Goal: Information Seeking & Learning: Check status

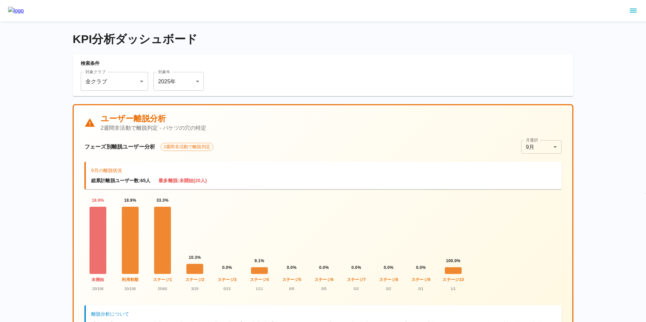
click at [633, 9] on icon "sidemenu" at bounding box center [633, 11] width 7 height 4
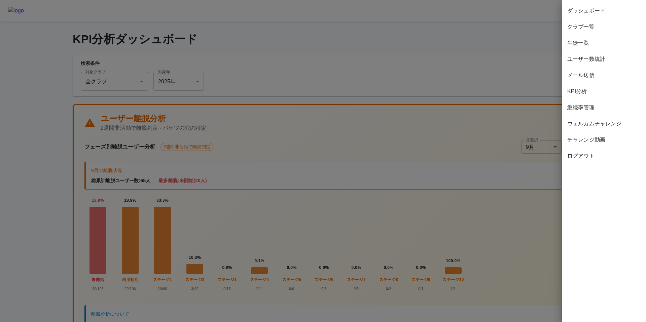
click at [603, 107] on span "継続率管理" at bounding box center [603, 108] width 73 height 8
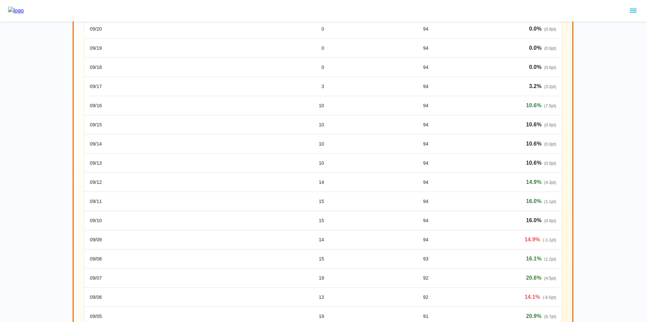
scroll to position [482, 0]
drag, startPoint x: 315, startPoint y: 104, endPoint x: 327, endPoint y: 167, distance: 64.7
click at [327, 167] on tbody "09/30 0 94 0.0 % 09/29 0 94 0.0 % ( 0.0 pt) 09/28 0 94 0.0 % ( 0.0 pt) 09/27 0 …" at bounding box center [322, 114] width 477 height 575
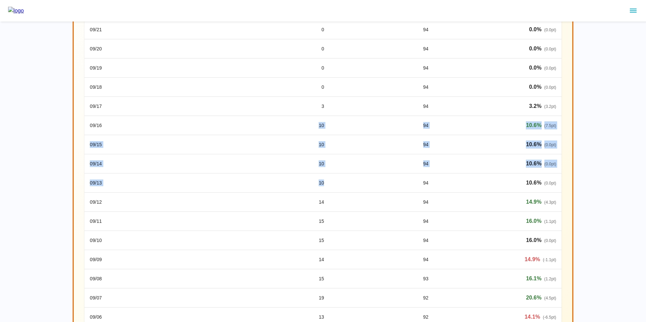
scroll to position [463, 0]
click at [345, 158] on td "94" at bounding box center [381, 163] width 104 height 19
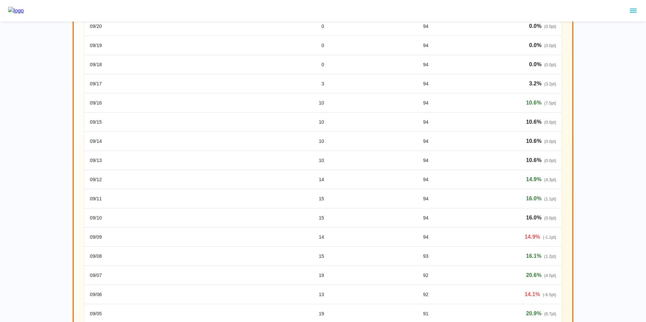
scroll to position [451, 0]
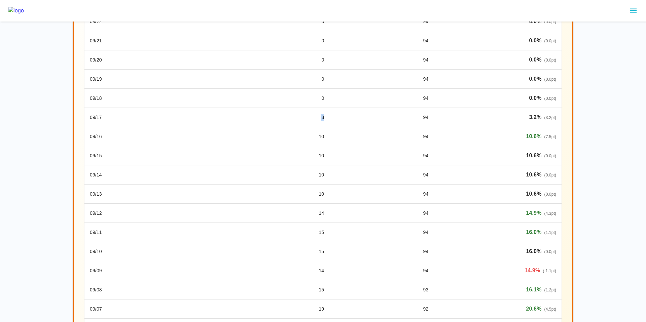
drag, startPoint x: 320, startPoint y: 116, endPoint x: 325, endPoint y: 117, distance: 4.5
click at [325, 117] on td "3" at bounding box center [241, 117] width 176 height 19
drag, startPoint x: 318, startPoint y: 136, endPoint x: 326, endPoint y: 137, distance: 8.1
click at [326, 137] on td "10" at bounding box center [241, 136] width 176 height 19
drag, startPoint x: 326, startPoint y: 139, endPoint x: 317, endPoint y: 137, distance: 9.8
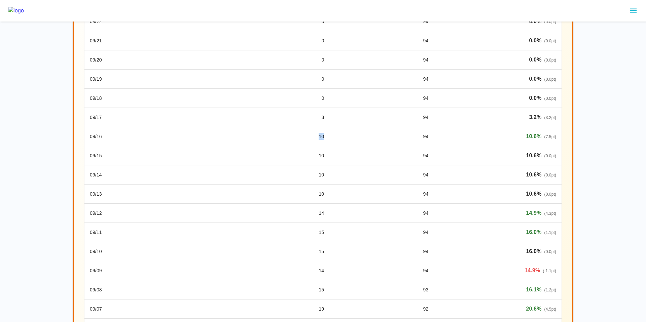
click at [317, 137] on td "10" at bounding box center [241, 136] width 176 height 19
click at [356, 144] on td "94" at bounding box center [381, 136] width 104 height 19
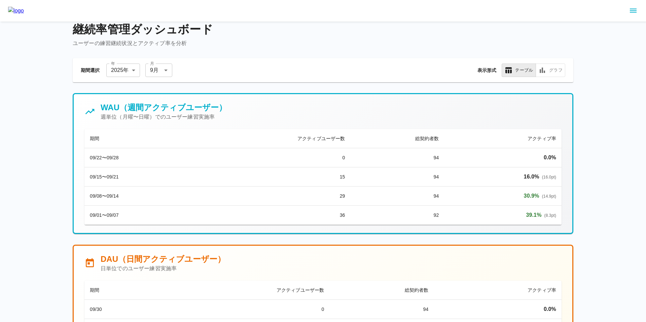
scroll to position [9, 0]
drag, startPoint x: 524, startPoint y: 197, endPoint x: 542, endPoint y: 198, distance: 18.6
click at [542, 198] on p "30.9 % ( 14.9 pt)" at bounding box center [502, 196] width 107 height 8
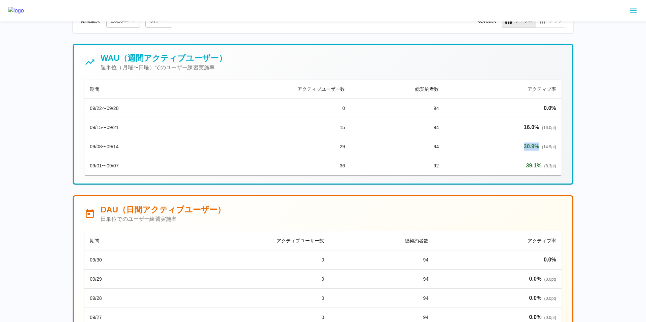
scroll to position [0, 0]
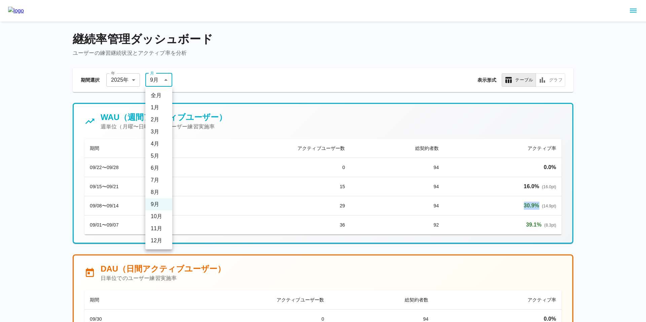
click at [157, 194] on li "8 月" at bounding box center [158, 192] width 27 height 12
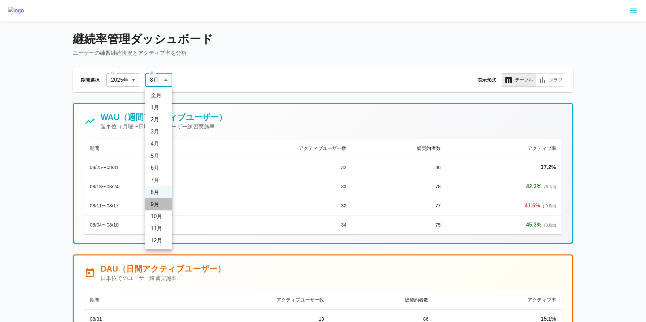
click at [160, 203] on li "9 月" at bounding box center [158, 204] width 27 height 12
type input "*"
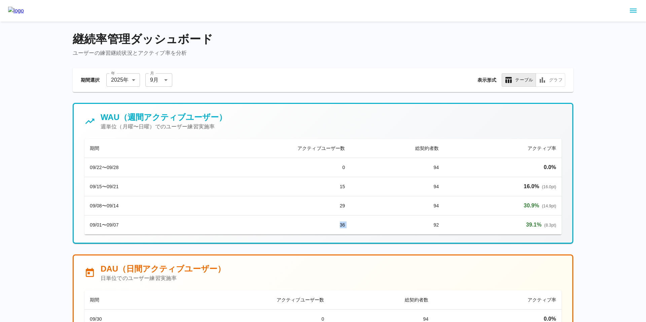
drag, startPoint x: 338, startPoint y: 226, endPoint x: 353, endPoint y: 226, distance: 14.8
click at [353, 226] on tr "09/01〜09/07 36 92 39.1 % ( 8.3 pt)" at bounding box center [322, 225] width 477 height 19
click at [208, 206] on td "29" at bounding box center [271, 205] width 158 height 19
click at [548, 223] on span "( 8.3 pt)" at bounding box center [550, 225] width 12 height 5
drag, startPoint x: 125, startPoint y: 227, endPoint x: 89, endPoint y: 204, distance: 42.6
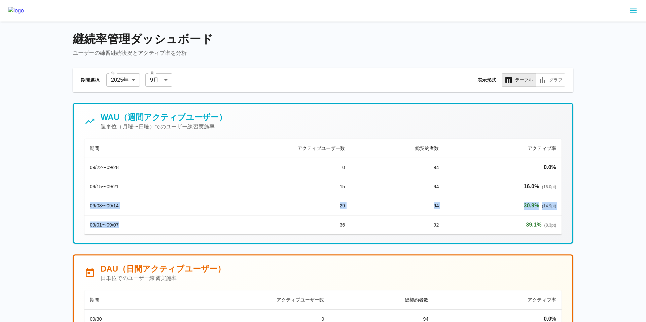
click at [89, 204] on tbody "09/22〜09/28 0 94 0.0 % 09/15〜09/21 15 94 16.0 % ( 16.0 pt) 09/08〜09/14 29 94 30…" at bounding box center [322, 196] width 477 height 77
click at [364, 208] on td "94" at bounding box center [398, 205] width 94 height 19
drag, startPoint x: 338, startPoint y: 205, endPoint x: 344, endPoint y: 225, distance: 20.8
click at [344, 225] on tbody "09/22〜09/28 0 94 0.0 % 09/15〜09/21 15 94 16.0 % ( 16.0 pt) 09/08〜09/14 29 94 30…" at bounding box center [322, 196] width 477 height 77
click at [355, 224] on td "92" at bounding box center [398, 225] width 94 height 19
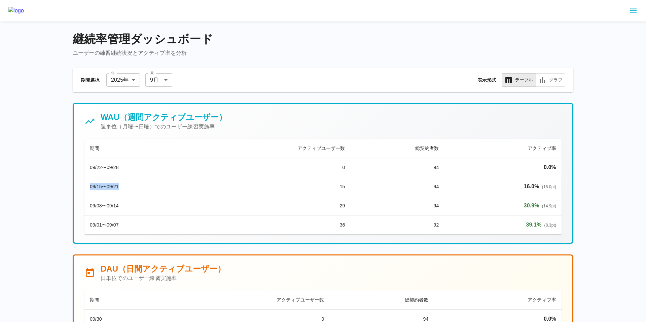
drag, startPoint x: 89, startPoint y: 187, endPoint x: 153, endPoint y: 189, distance: 64.0
click at [153, 189] on td "09/15〜09/21" at bounding box center [138, 186] width 108 height 19
drag, startPoint x: 90, startPoint y: 168, endPoint x: 364, endPoint y: 163, distance: 273.9
click at [364, 163] on tr "09/22〜09/28 0 94 0.0 %" at bounding box center [322, 167] width 477 height 19
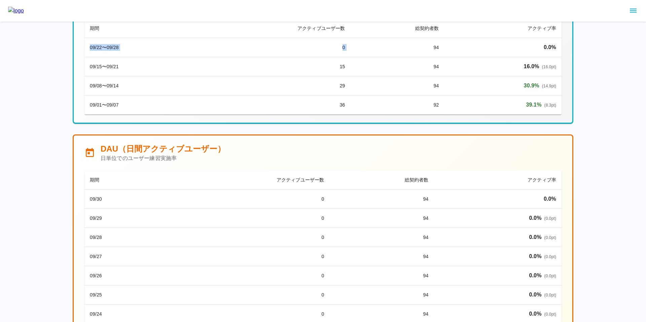
scroll to position [139, 0]
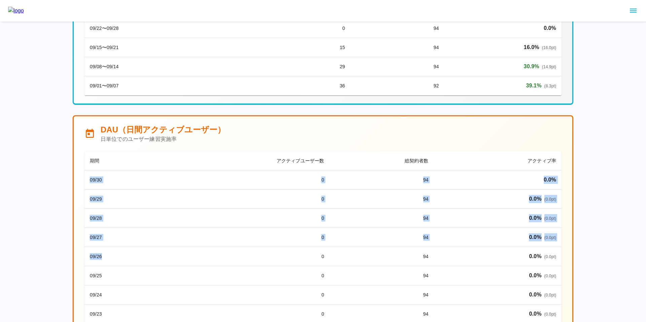
drag, startPoint x: 90, startPoint y: 178, endPoint x: 109, endPoint y: 262, distance: 86.4
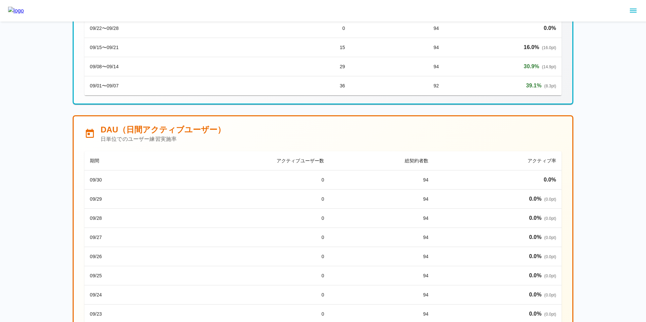
click at [158, 240] on td "0" at bounding box center [241, 237] width 176 height 19
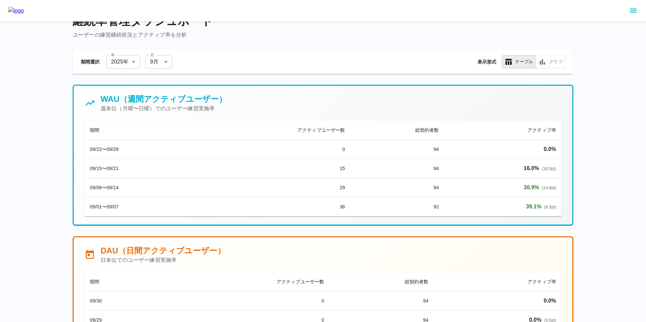
scroll to position [0, 0]
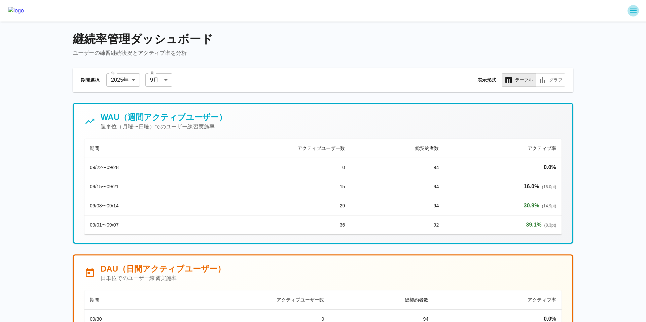
click at [634, 8] on icon "sidemenu" at bounding box center [633, 11] width 8 height 8
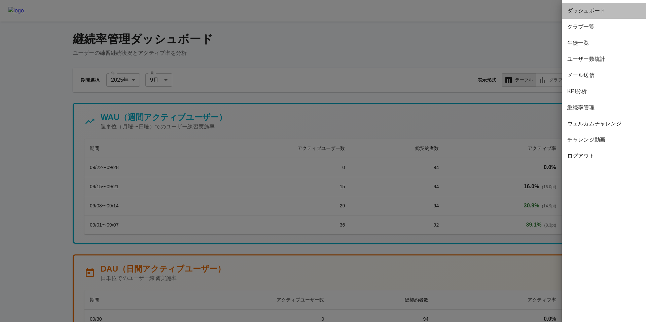
click at [613, 9] on span "ダッシュボード" at bounding box center [603, 11] width 73 height 8
